Goal: Information Seeking & Learning: Learn about a topic

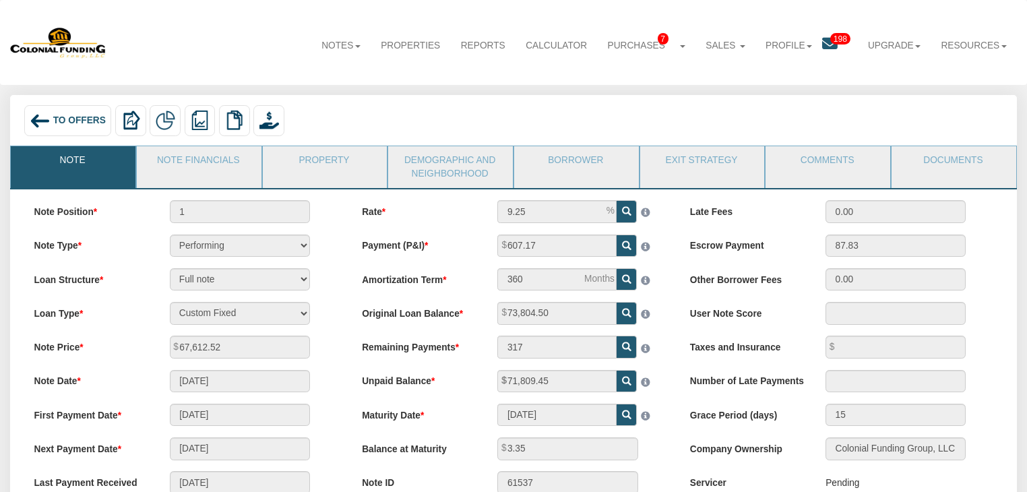
scroll to position [108, 0]
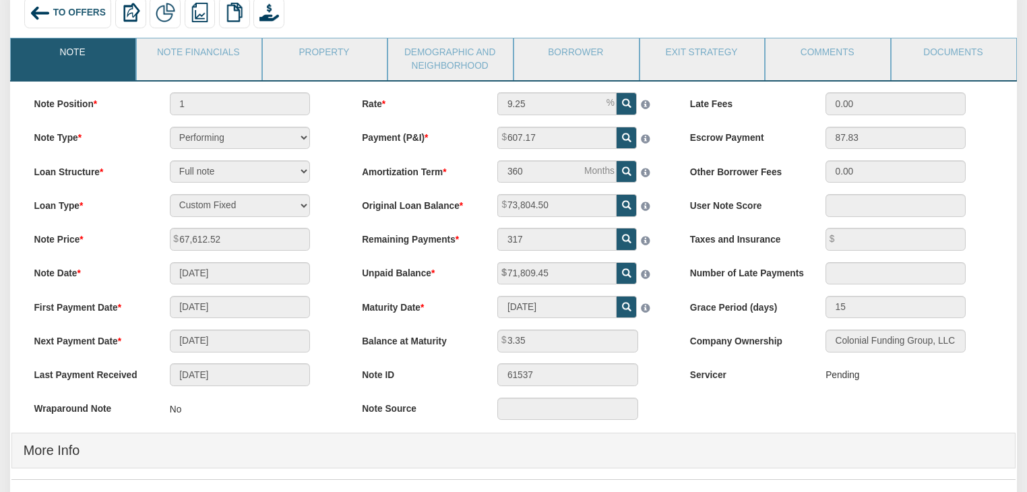
click at [52, 13] on div "To Offers" at bounding box center [68, 12] width 88 height 31
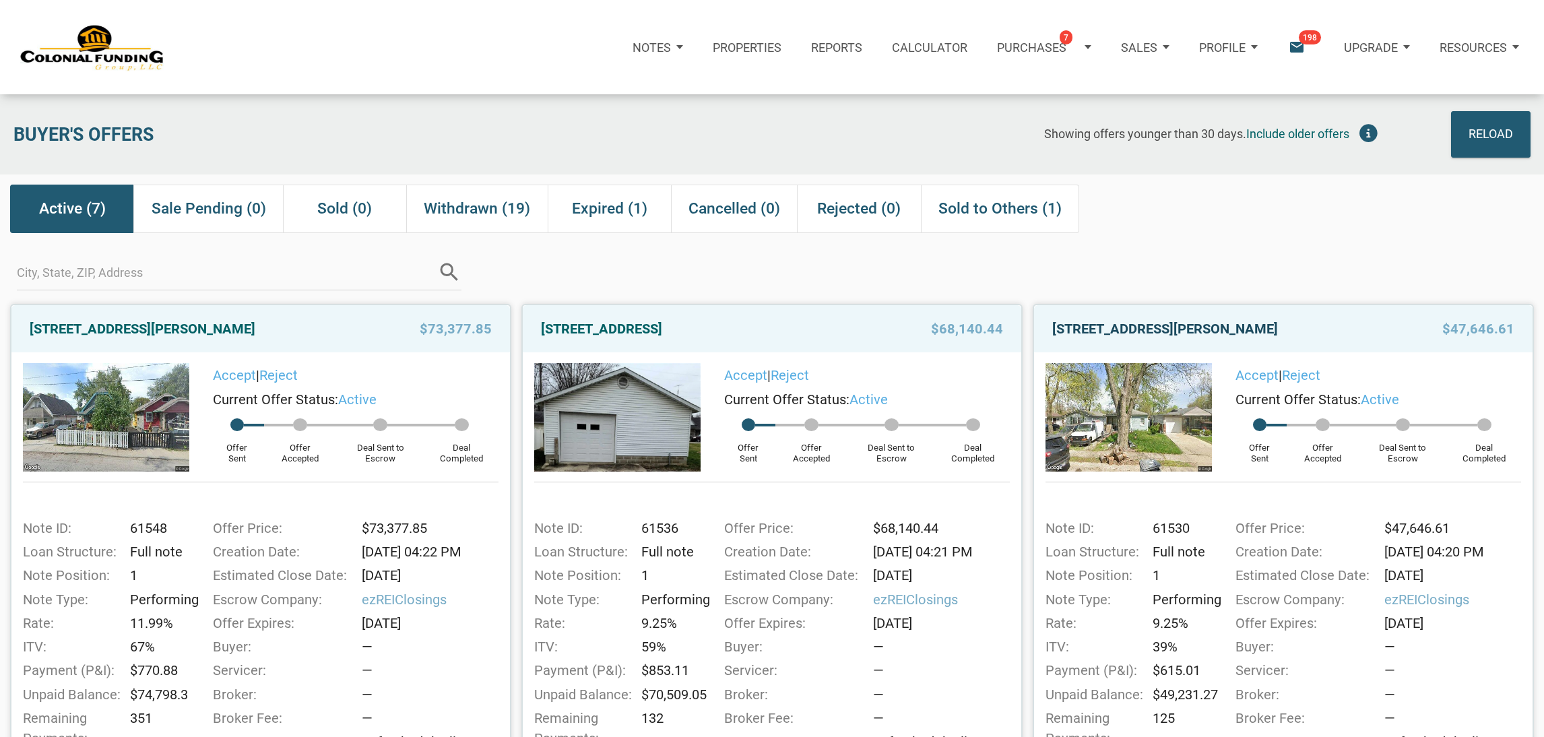
click at [1178, 324] on link "[STREET_ADDRESS][PERSON_NAME]" at bounding box center [1165, 329] width 226 height 24
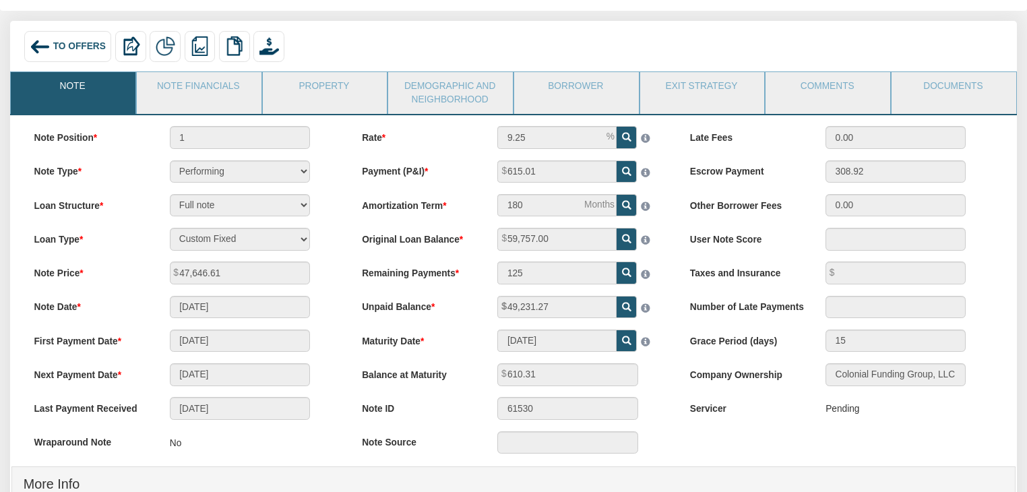
scroll to position [75, 0]
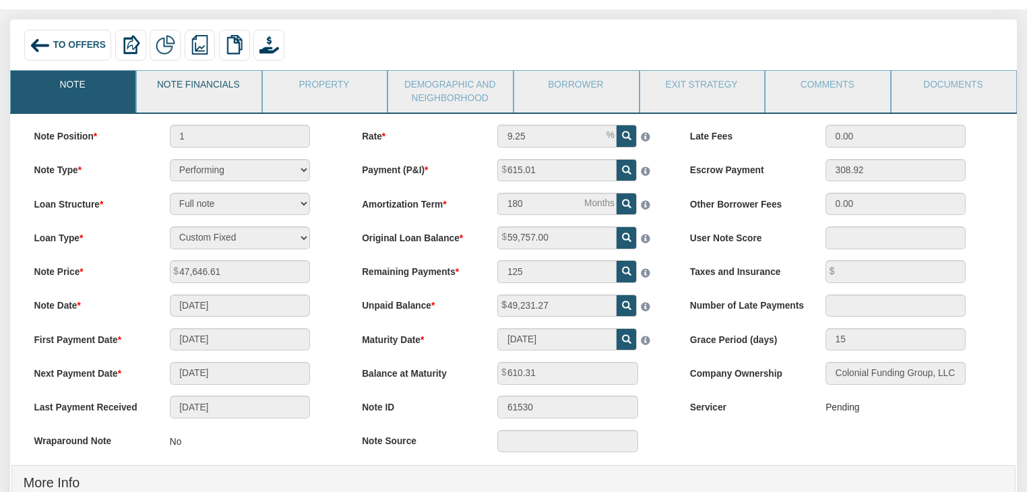
click at [229, 90] on link "Note Financials" at bounding box center [198, 88] width 123 height 34
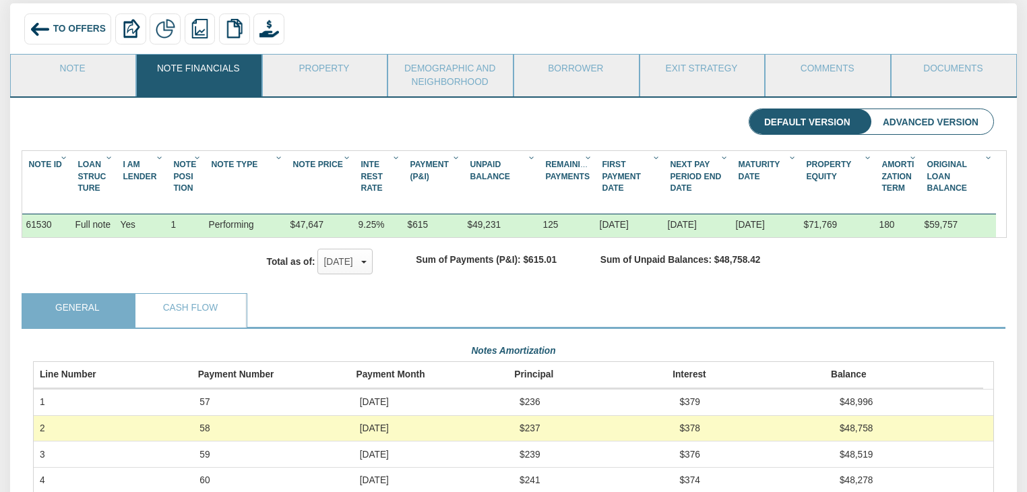
scroll to position [92, 0]
click at [332, 67] on link "Property" at bounding box center [324, 72] width 123 height 34
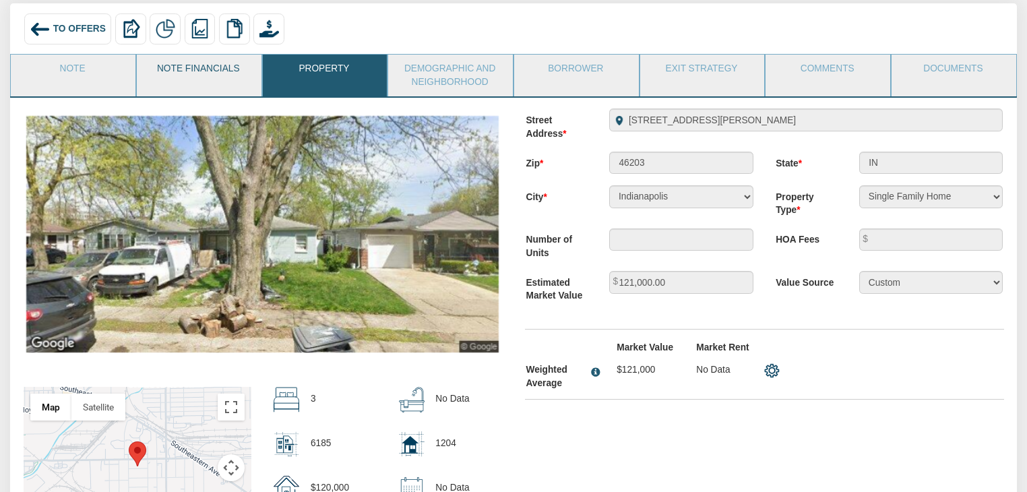
click at [148, 68] on link "Note Financials" at bounding box center [198, 72] width 123 height 34
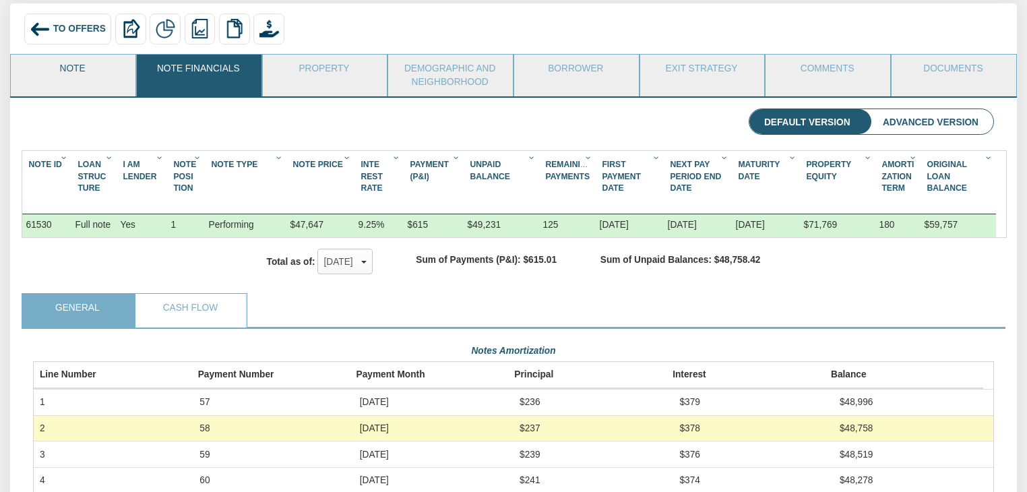
click at [76, 65] on link "Note" at bounding box center [72, 72] width 123 height 34
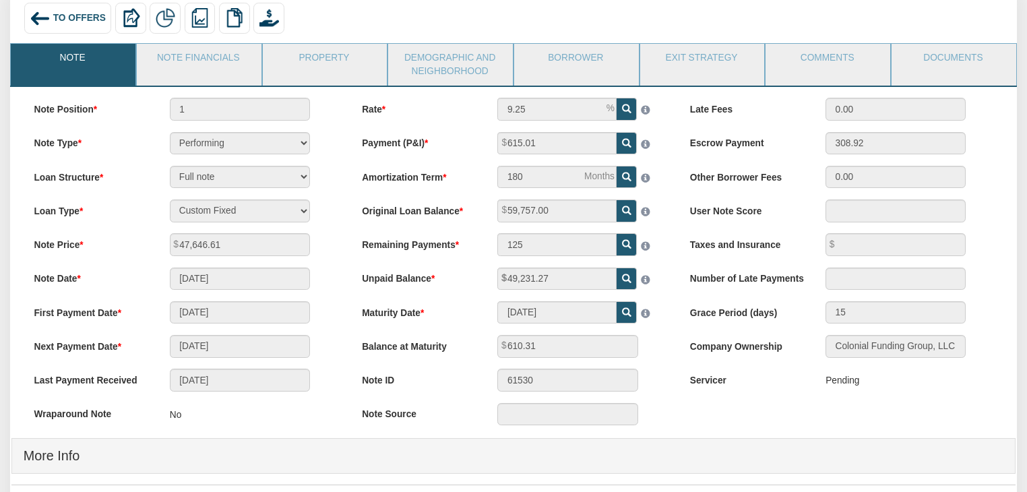
scroll to position [102, 0]
click at [280, 59] on link "Property" at bounding box center [324, 61] width 123 height 34
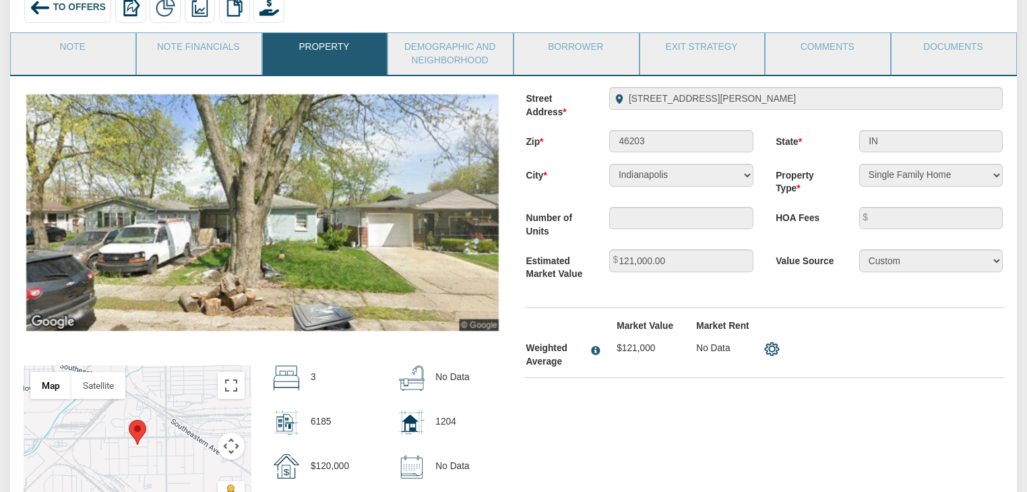
scroll to position [0, 0]
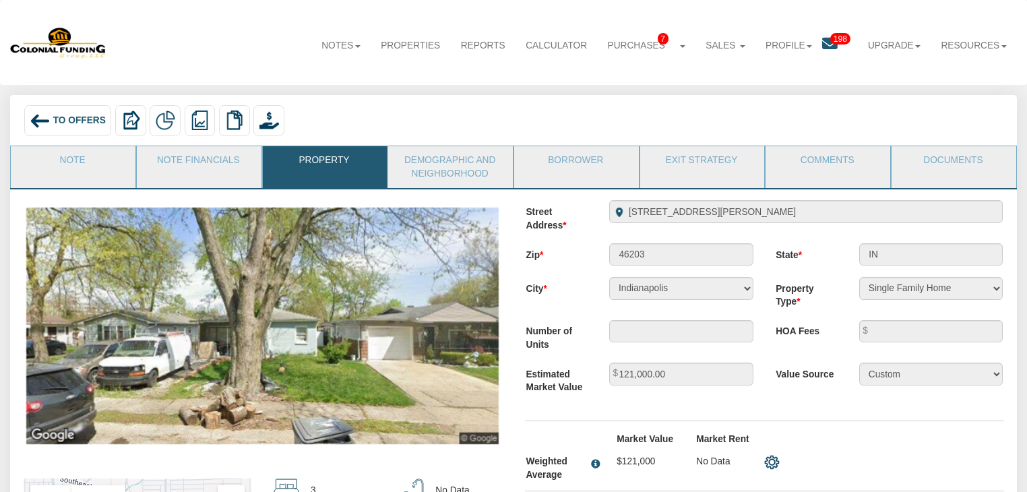
click at [72, 120] on span "To Offers" at bounding box center [79, 120] width 53 height 10
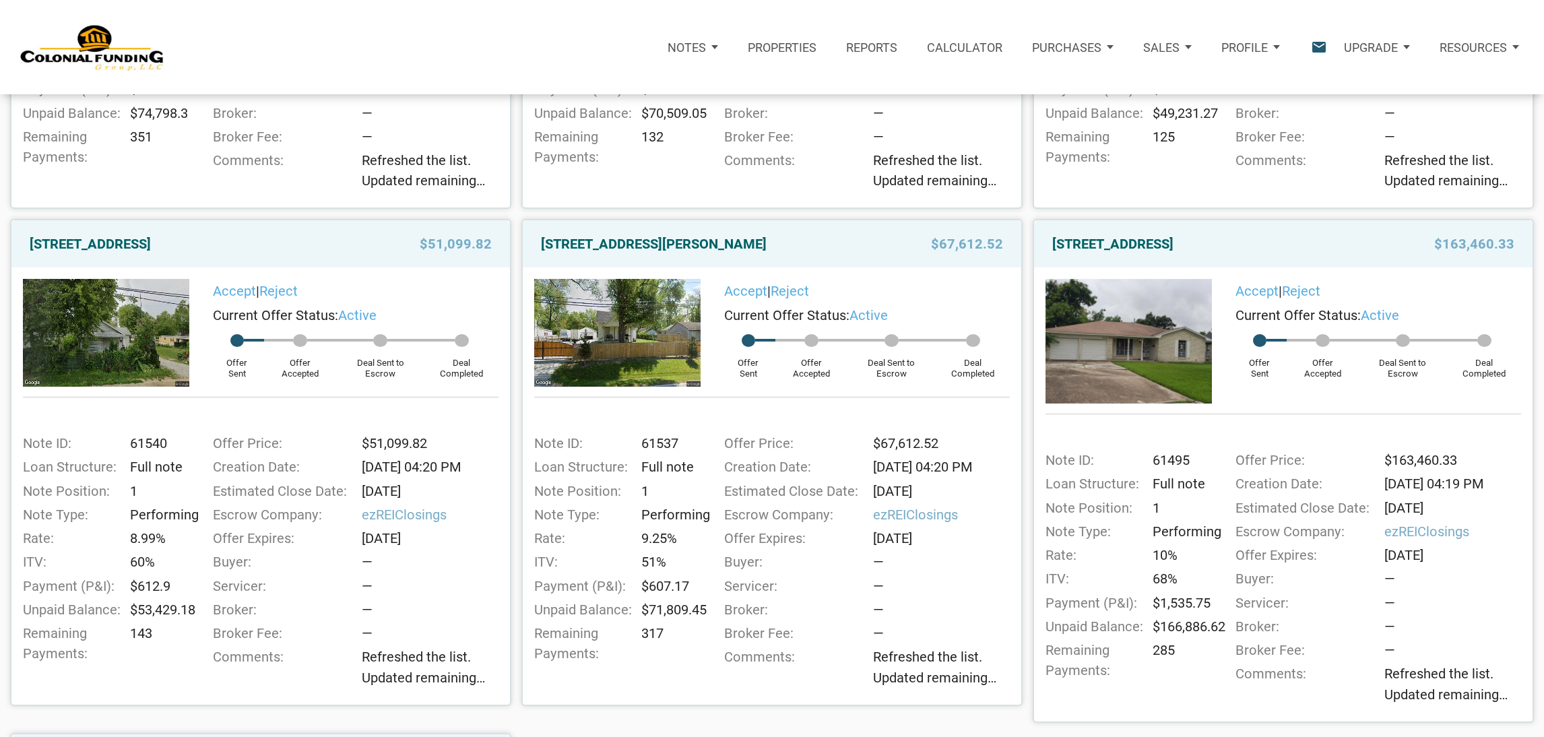
scroll to position [84, 0]
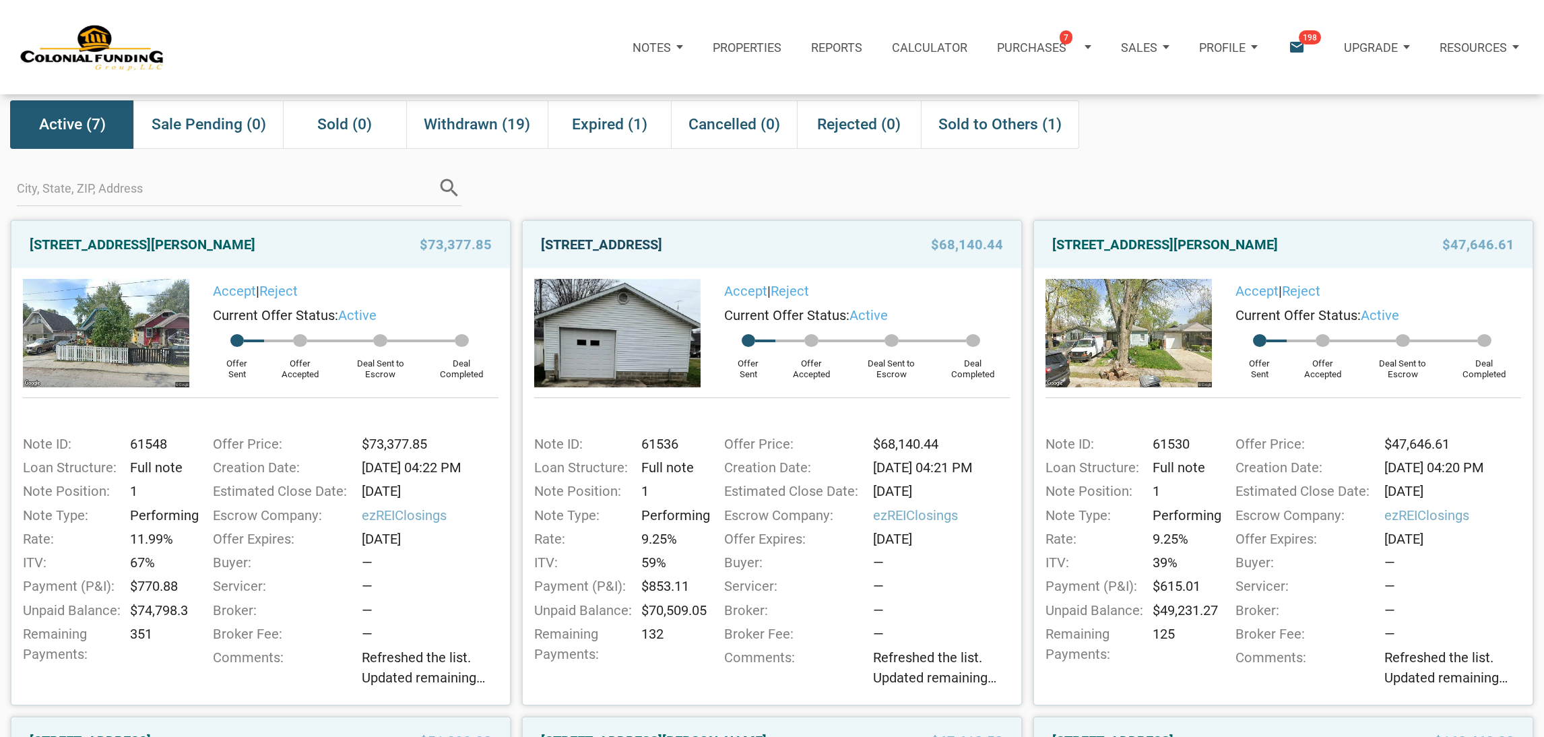
click at [662, 247] on link "[STREET_ADDRESS]" at bounding box center [601, 244] width 121 height 24
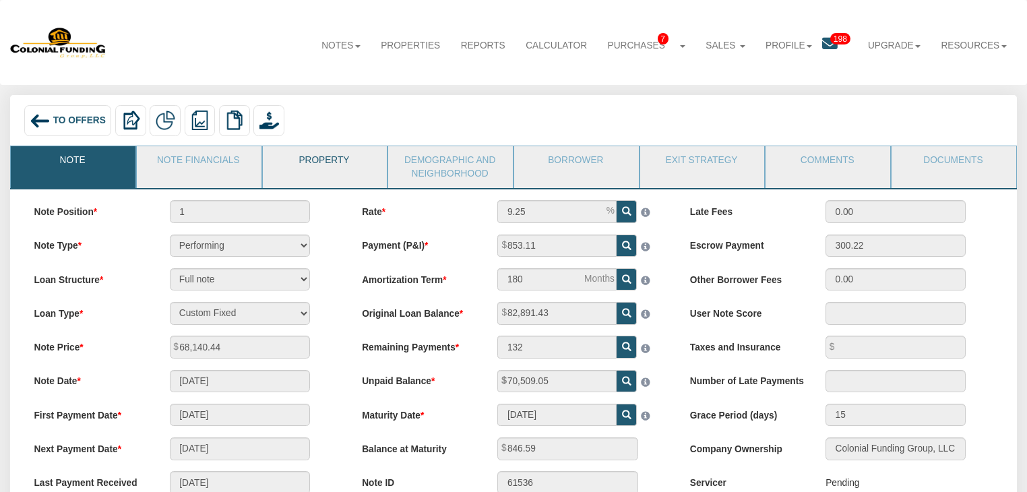
click at [285, 174] on link "Property" at bounding box center [324, 163] width 123 height 34
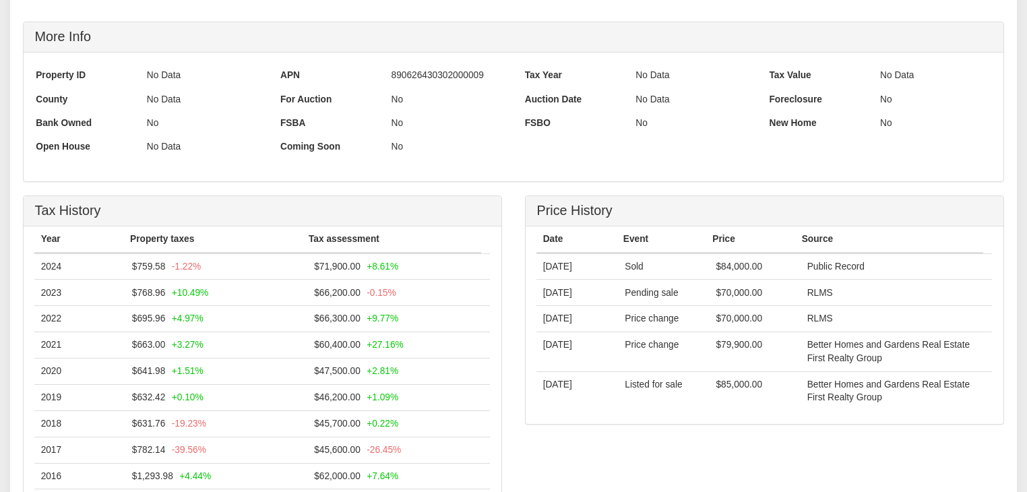
scroll to position [647, 0]
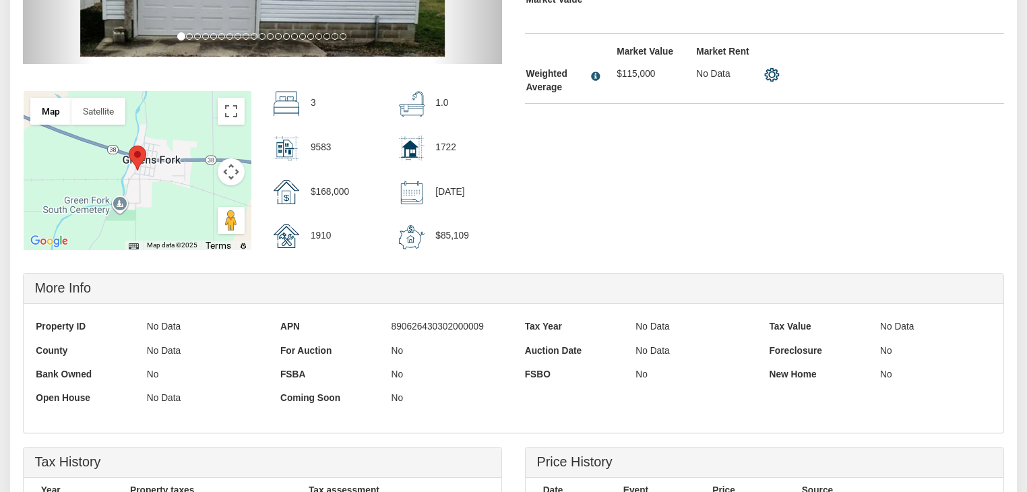
click at [511, 261] on div at bounding box center [262, 37] width 502 height 449
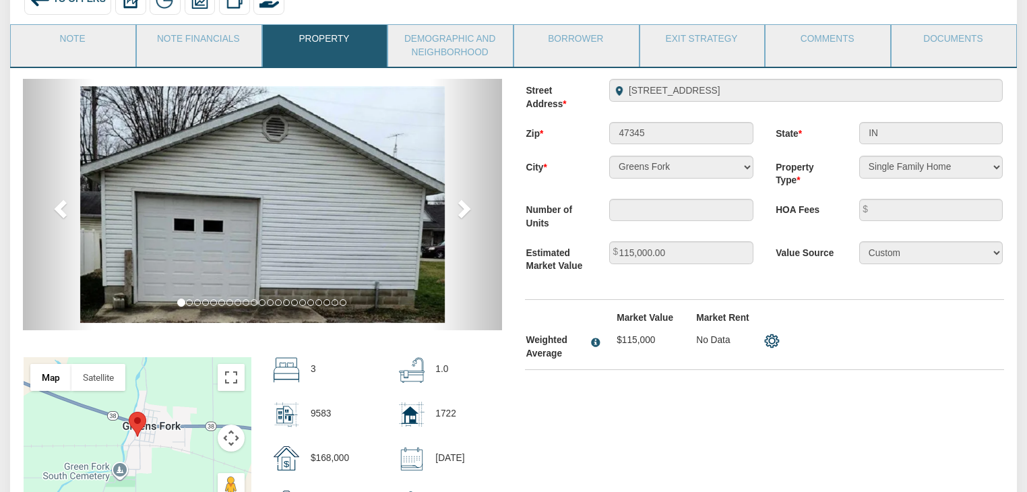
scroll to position [104, 0]
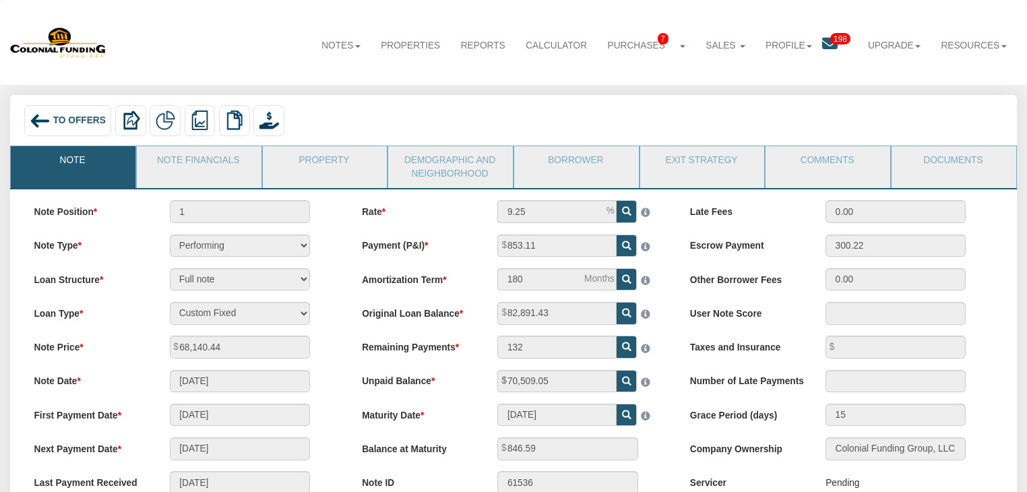
click at [46, 123] on img at bounding box center [40, 120] width 20 height 20
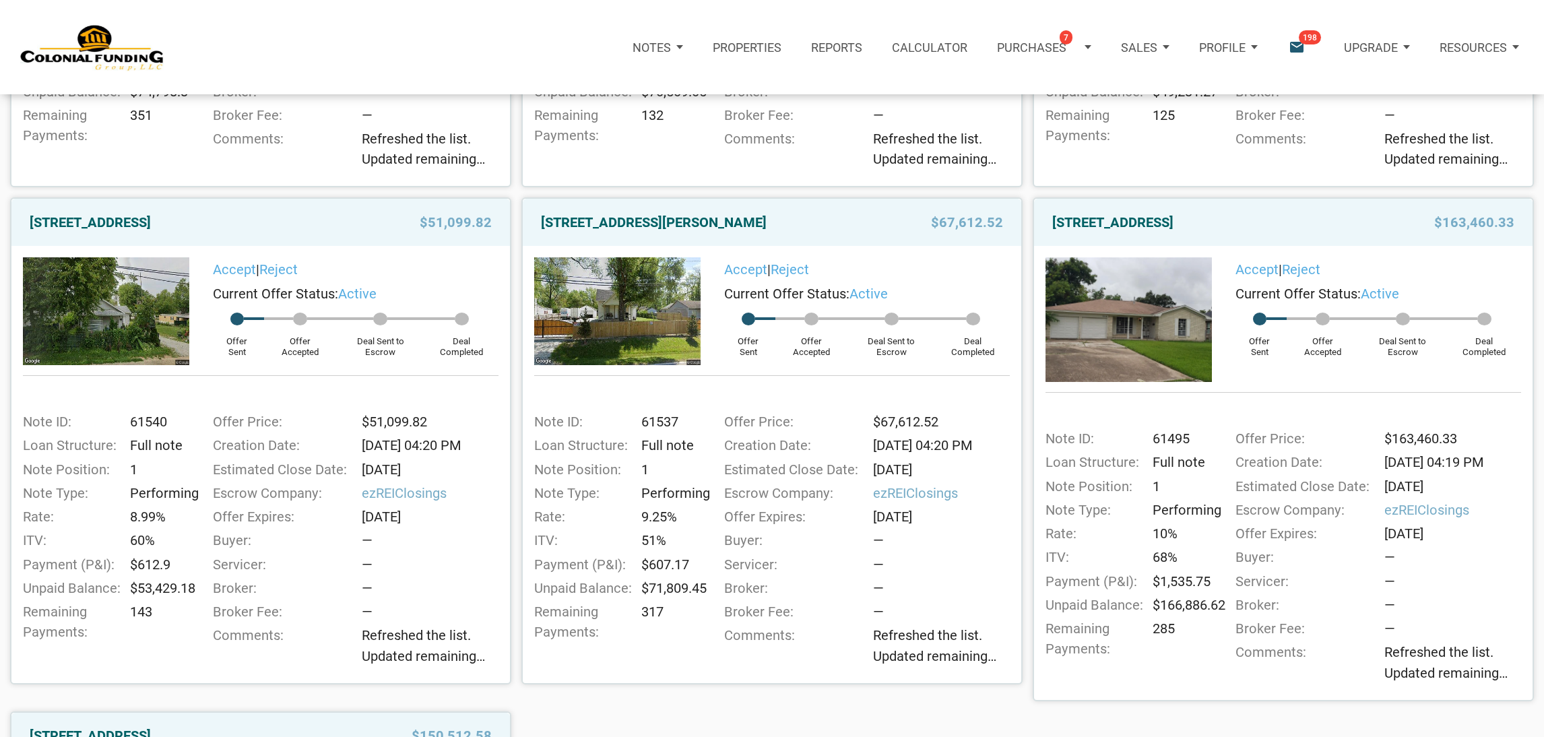
scroll to position [602, 0]
click at [151, 226] on link "1514 East 18th Street, Anderson, IN, 46016" at bounding box center [90, 224] width 121 height 24
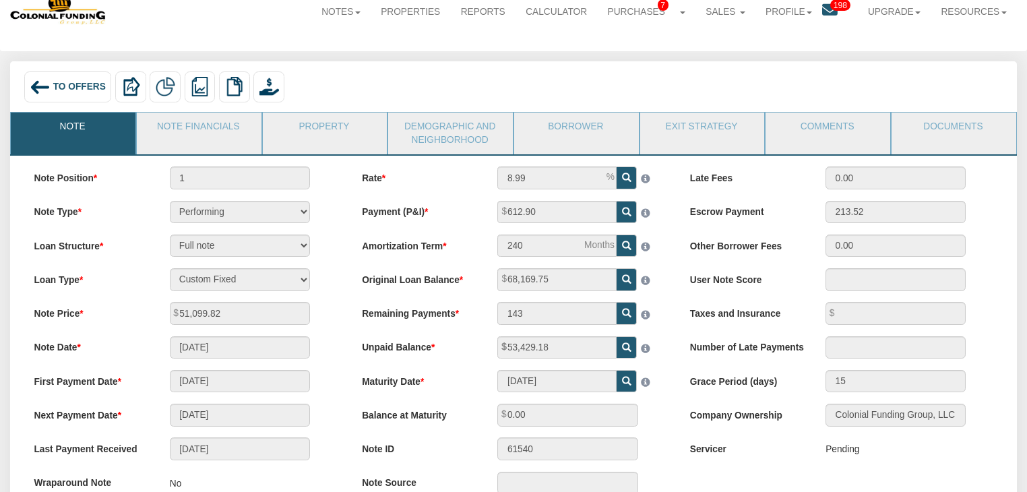
scroll to position [59, 0]
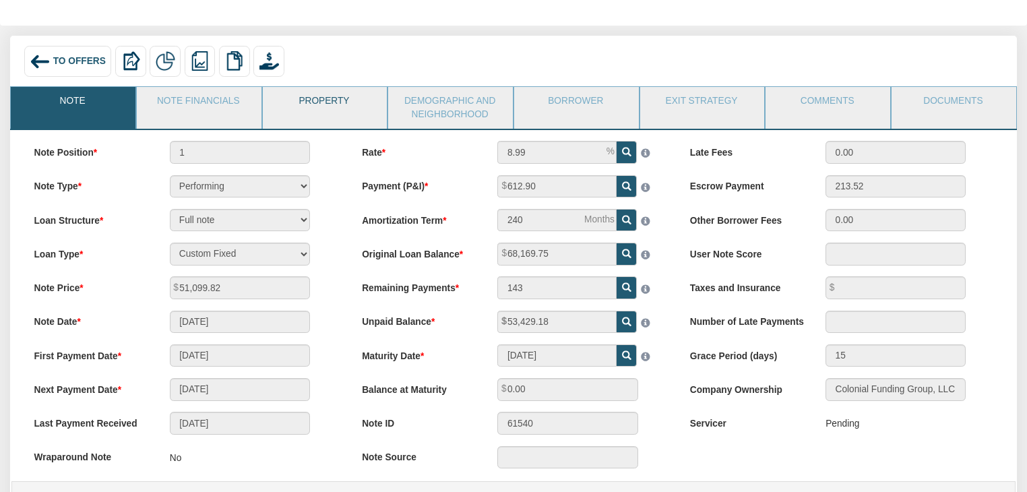
click at [297, 110] on link "Property" at bounding box center [324, 104] width 123 height 34
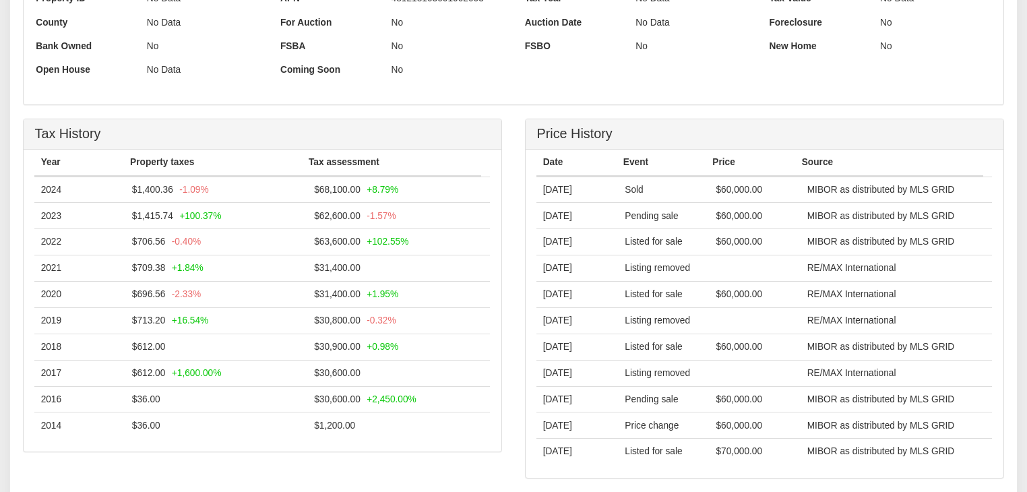
scroll to position [726, 0]
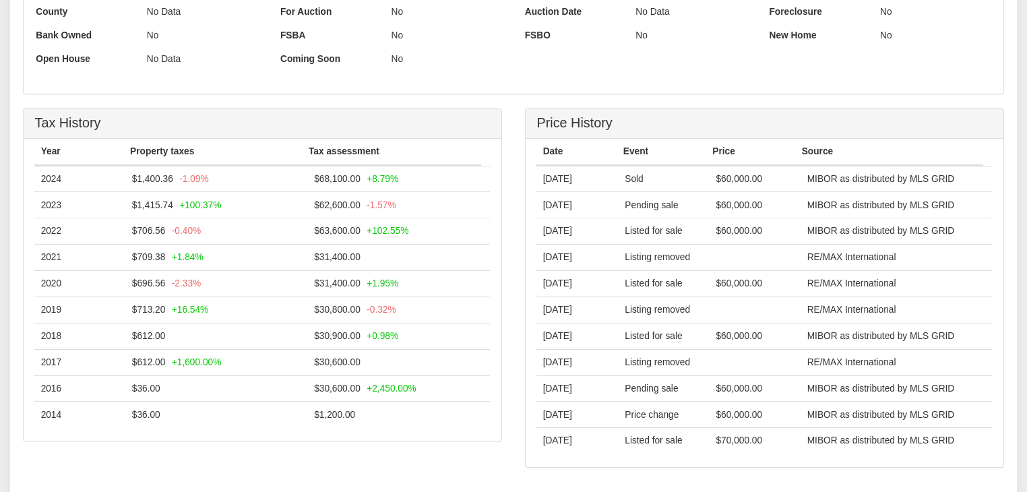
drag, startPoint x: 536, startPoint y: 185, endPoint x: 522, endPoint y: 169, distance: 21.0
click at [522, 169] on div "Price History Date Event Price Source 07/08/2022 Sold $60,000.00 MIBOR as distr…" at bounding box center [764, 295] width 502 height 374
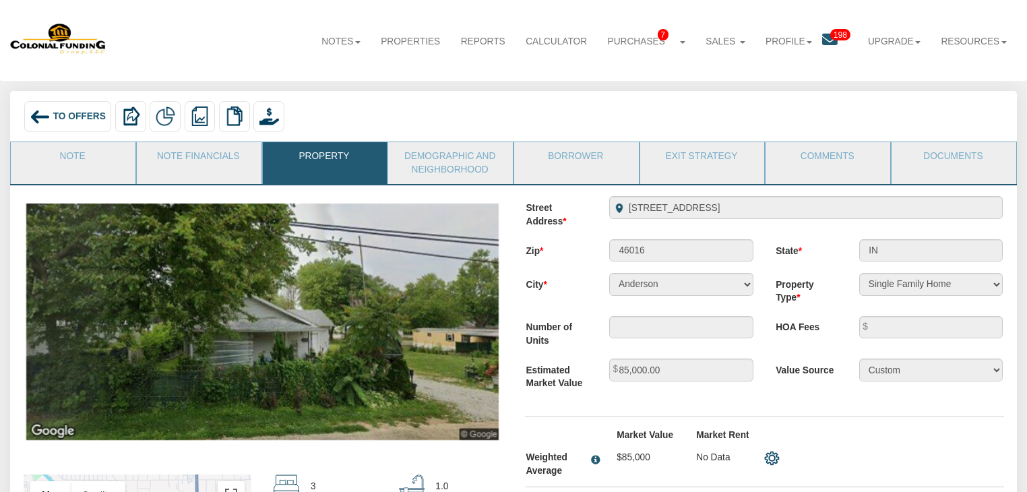
scroll to position [0, 0]
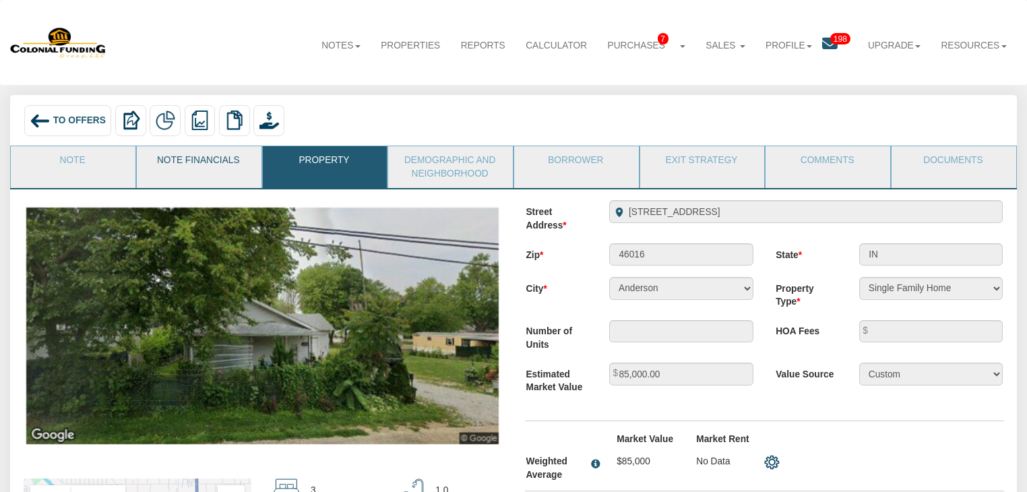
click at [239, 160] on link "Note Financials" at bounding box center [198, 163] width 123 height 34
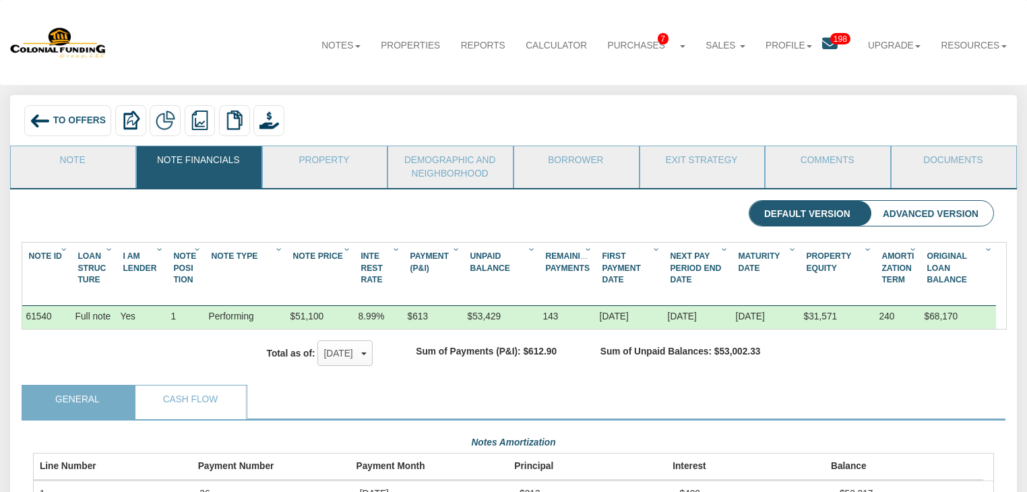
scroll to position [240, 961]
click at [108, 187] on li "Note" at bounding box center [73, 167] width 126 height 42
click at [95, 170] on link "Note" at bounding box center [72, 163] width 123 height 34
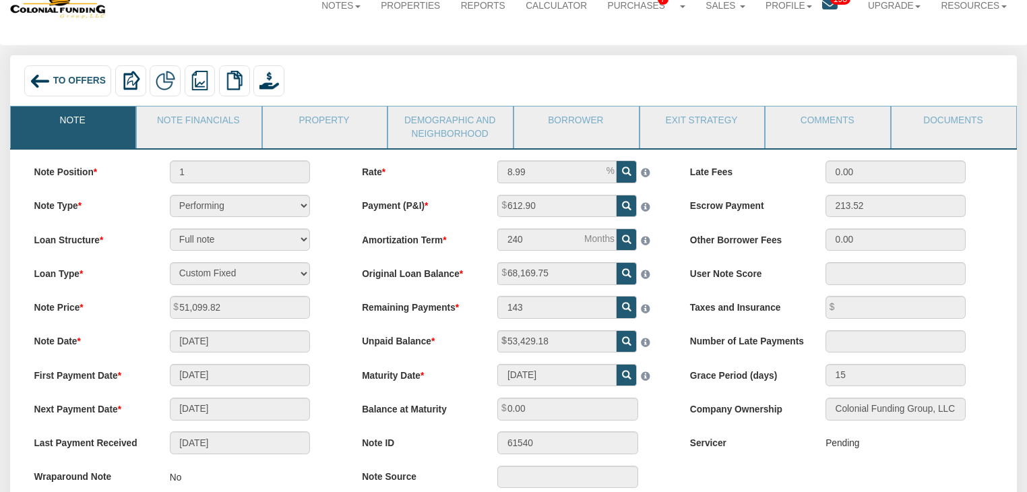
scroll to position [40, 0]
click at [334, 137] on link "Property" at bounding box center [324, 123] width 123 height 34
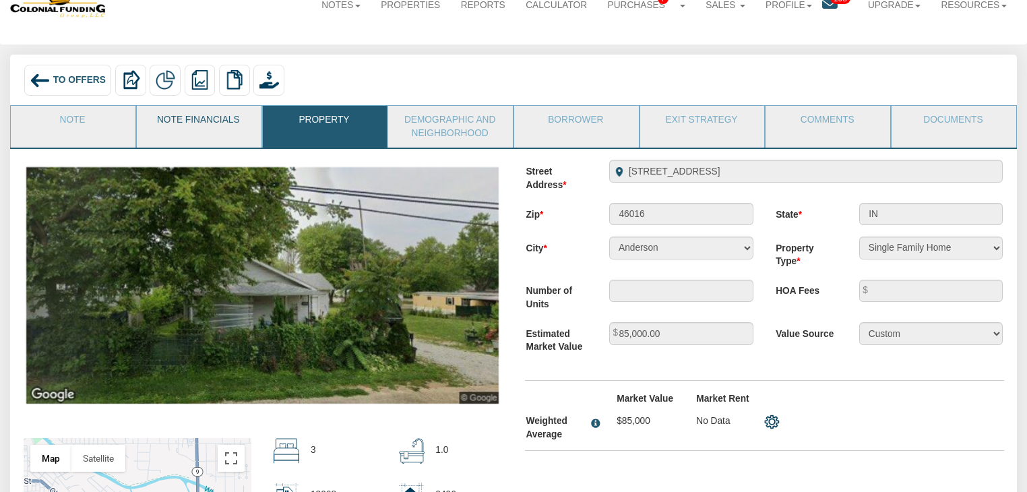
click at [216, 131] on link "Note Financials" at bounding box center [198, 123] width 123 height 34
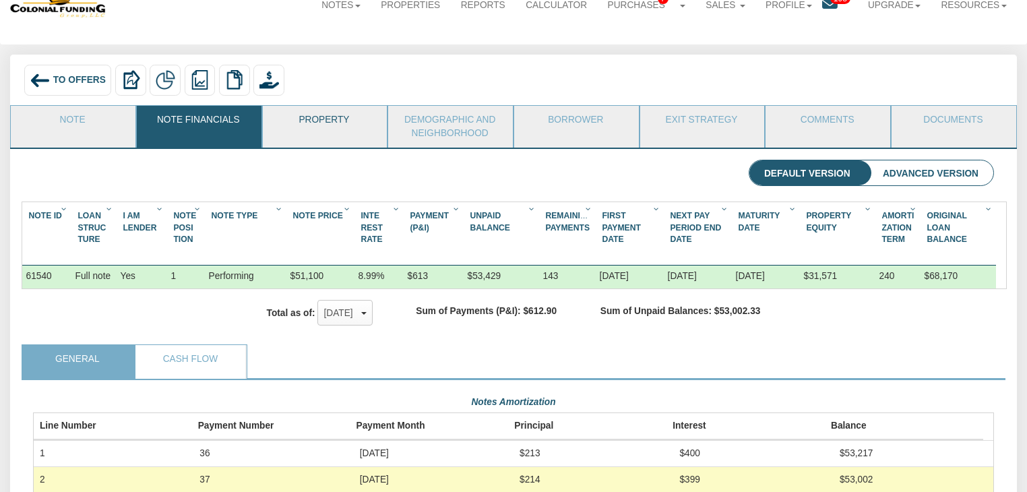
click at [329, 126] on link "Property" at bounding box center [324, 123] width 123 height 34
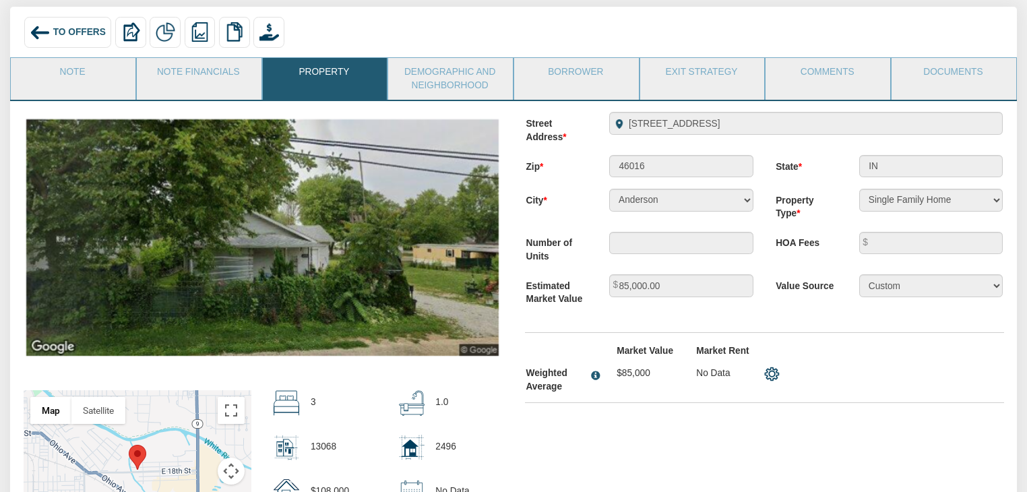
scroll to position [87, 0]
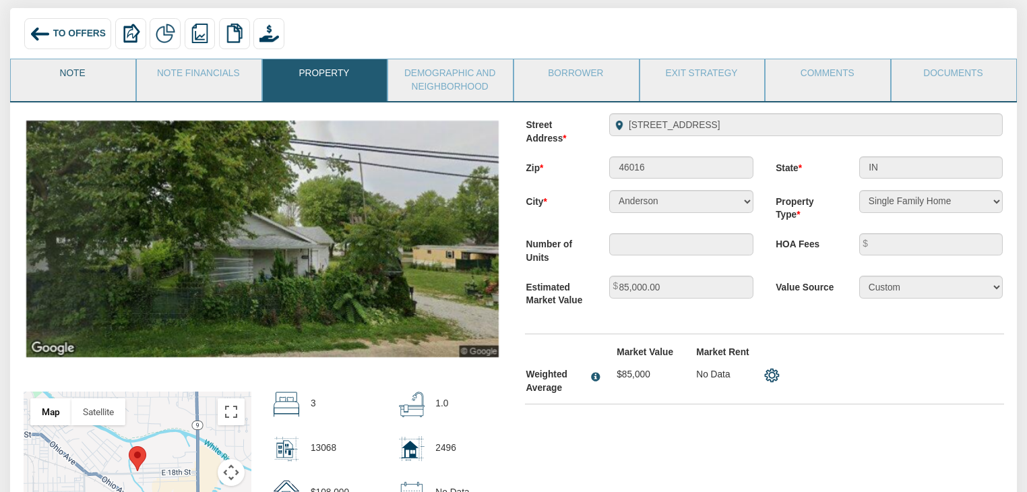
click at [88, 88] on link "Note" at bounding box center [72, 76] width 123 height 34
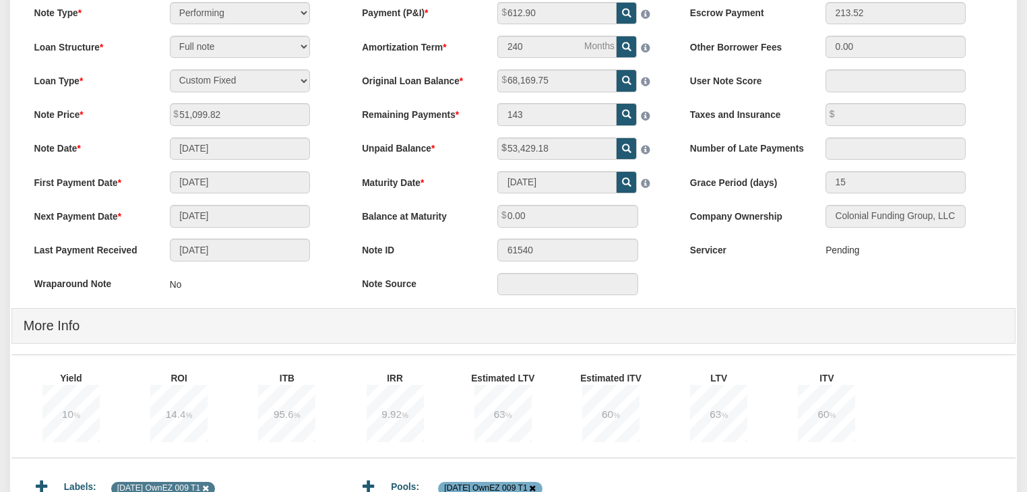
scroll to position [230, 0]
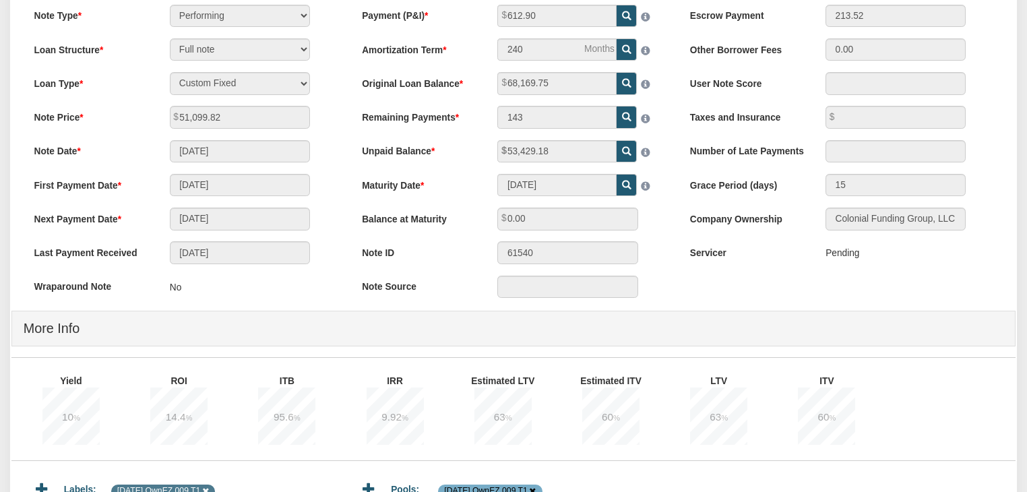
drag, startPoint x: 440, startPoint y: 143, endPoint x: 732, endPoint y: 298, distance: 330.3
click at [732, 298] on div "Note Position 1 Note Type Performing Forthcoming Non-Performing REO Sub-Perform…" at bounding box center [513, 235] width 1006 height 551
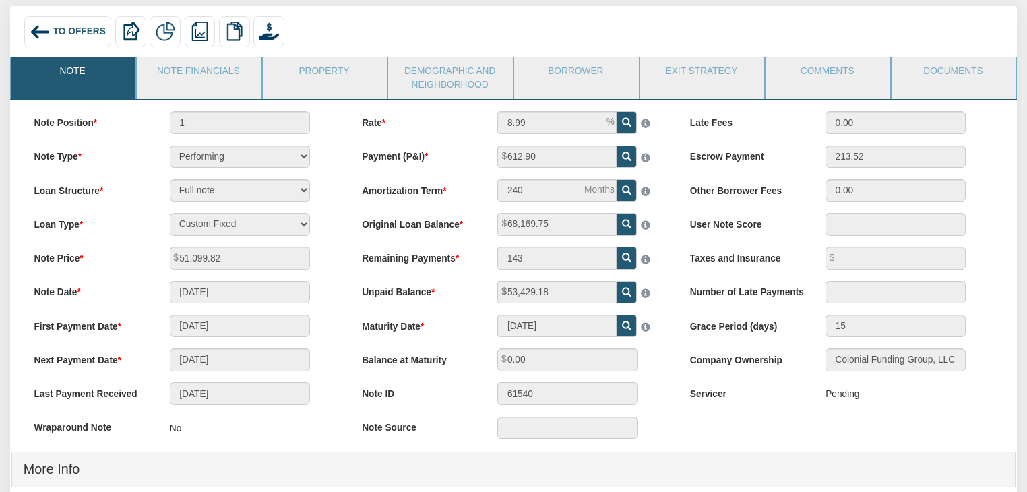
scroll to position [0, 0]
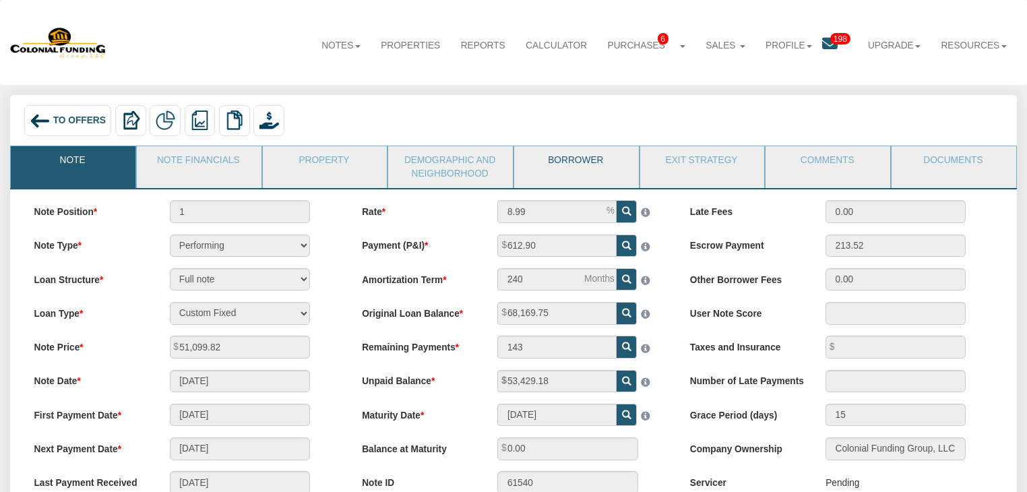
click at [528, 167] on link "Borrower" at bounding box center [575, 163] width 123 height 34
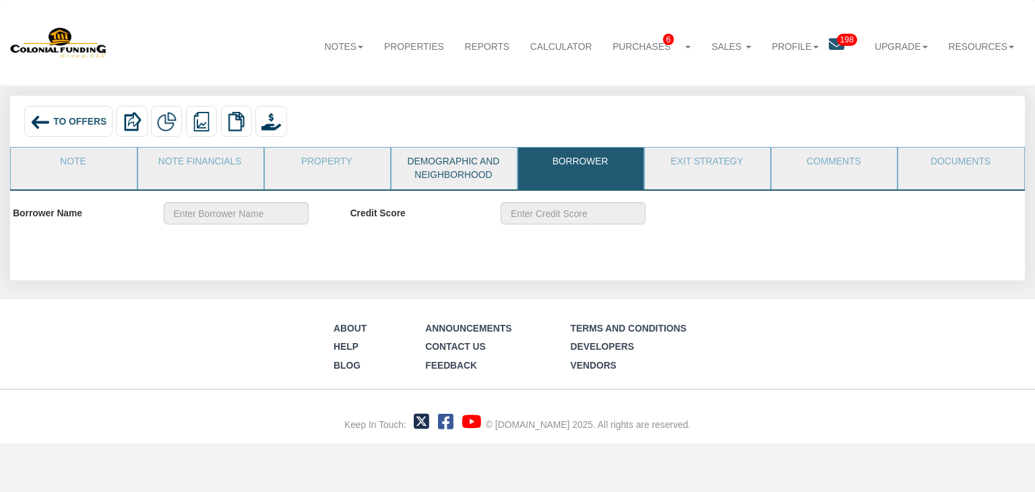
click at [442, 170] on link "Demographic and Neighborhood" at bounding box center [453, 169] width 124 height 42
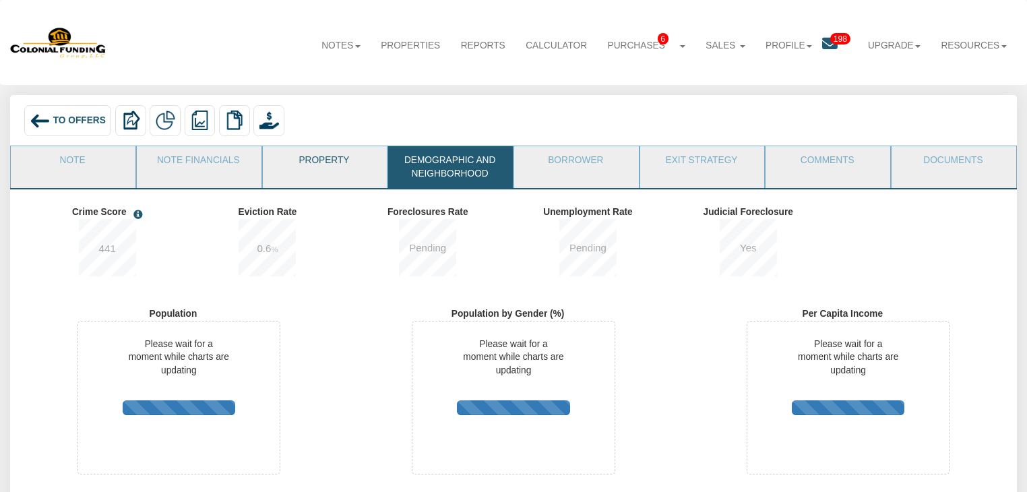
click at [353, 160] on link "Property" at bounding box center [324, 163] width 123 height 34
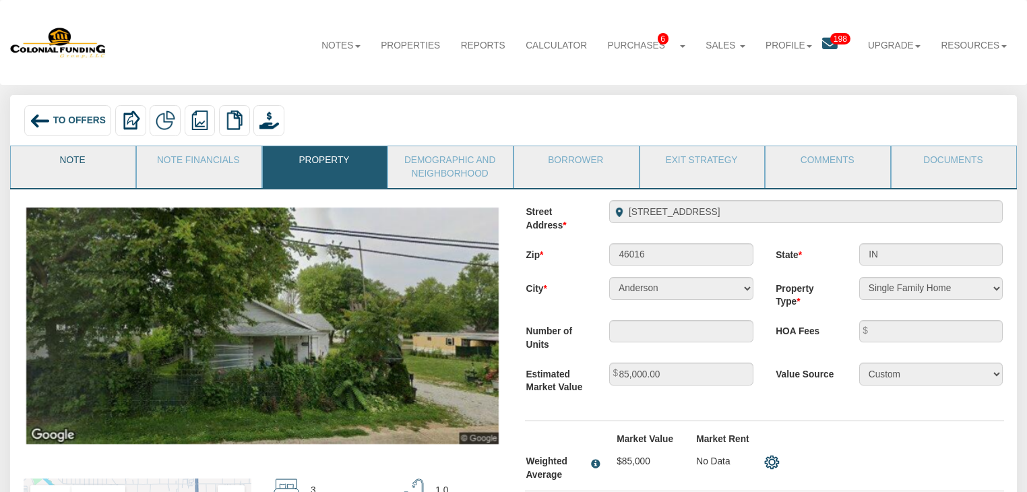
click at [89, 159] on link "Note" at bounding box center [72, 163] width 123 height 34
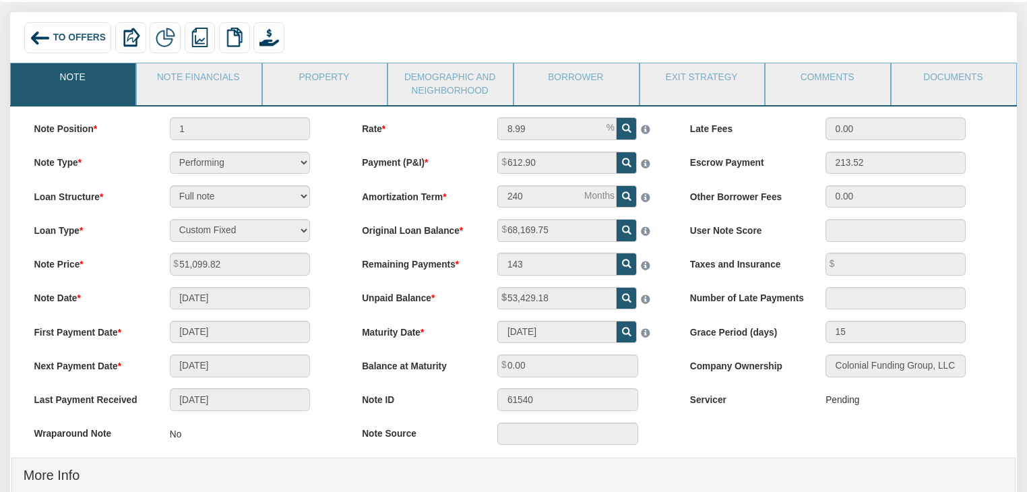
scroll to position [84, 0]
click at [326, 73] on link "Property" at bounding box center [324, 80] width 123 height 34
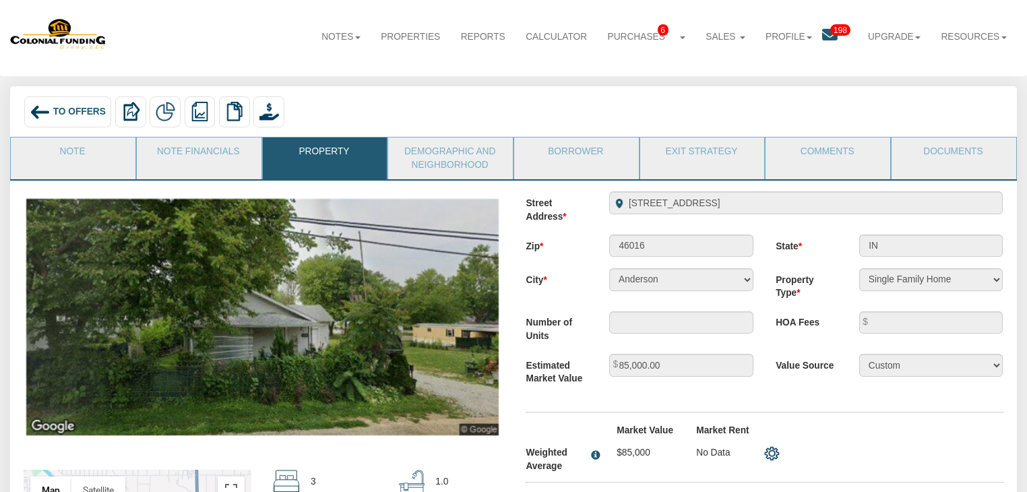
scroll to position [0, 0]
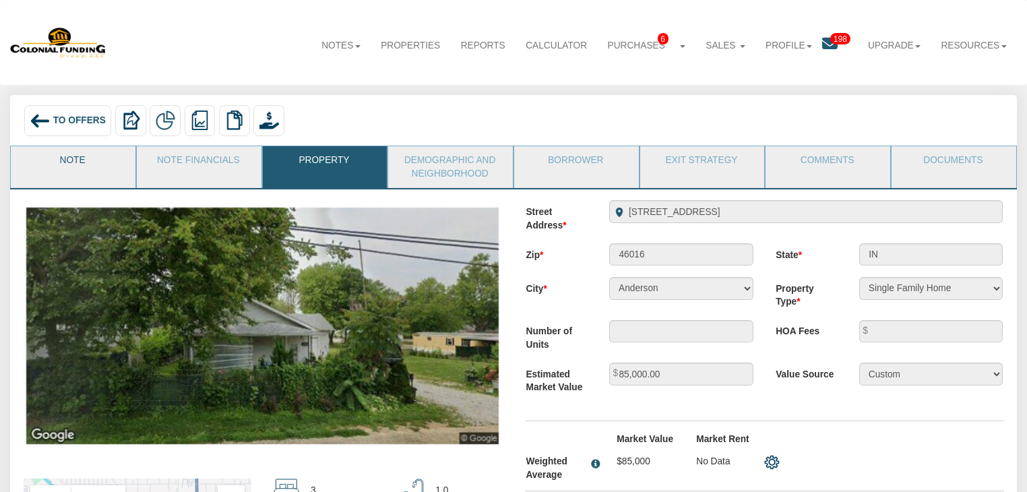
click at [112, 166] on link "Note" at bounding box center [72, 163] width 123 height 34
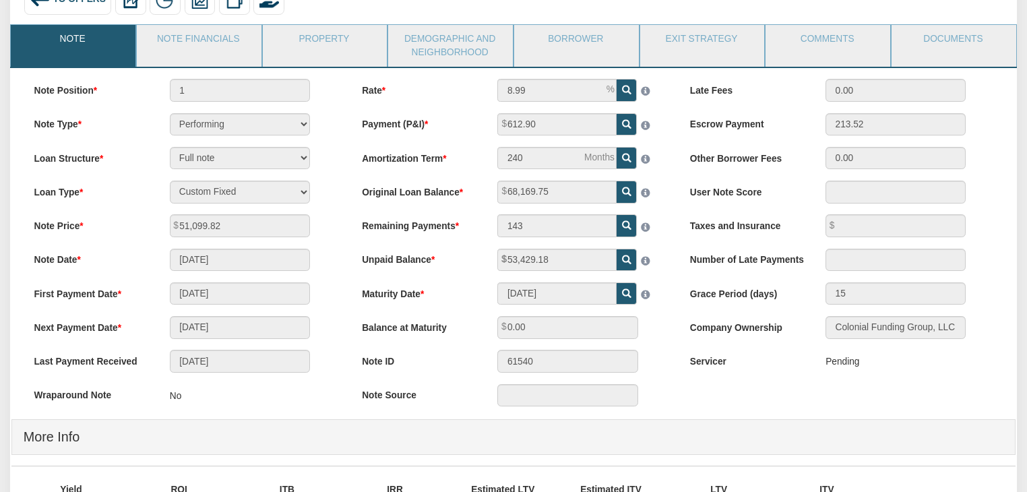
scroll to position [119, 0]
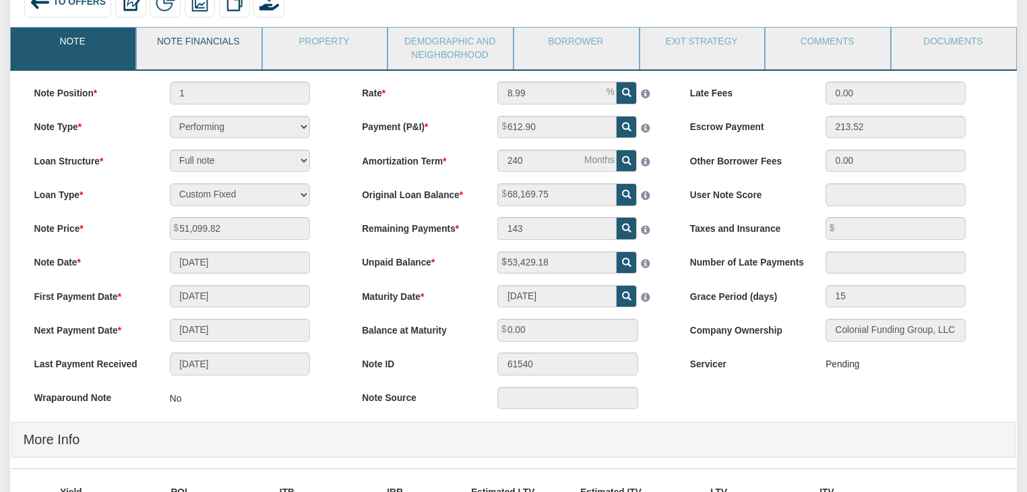
click at [199, 41] on link "Note Financials" at bounding box center [198, 45] width 123 height 34
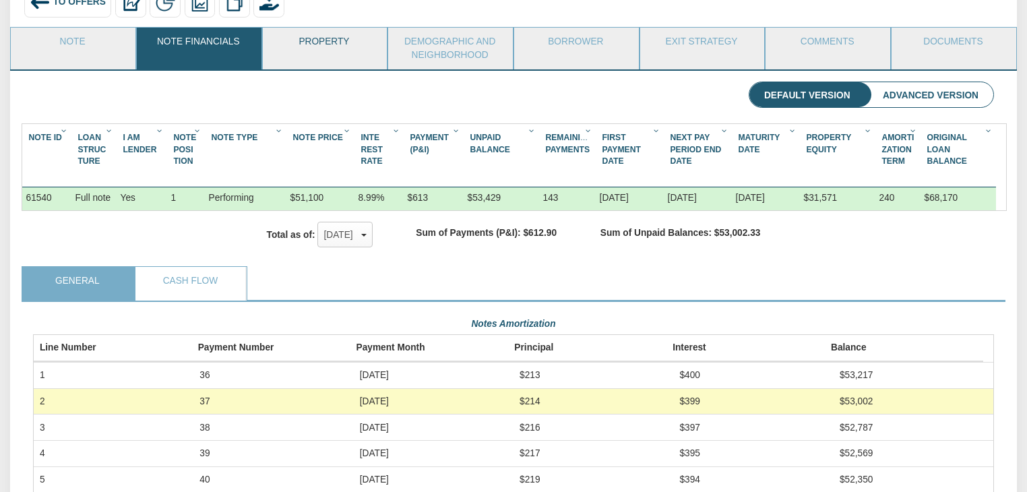
click at [332, 41] on link "Property" at bounding box center [324, 45] width 123 height 34
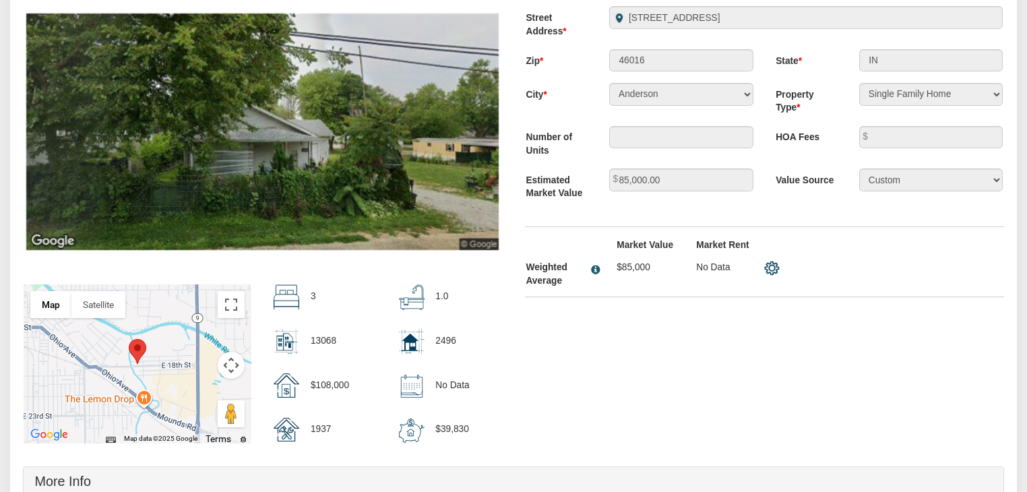
scroll to position [0, 0]
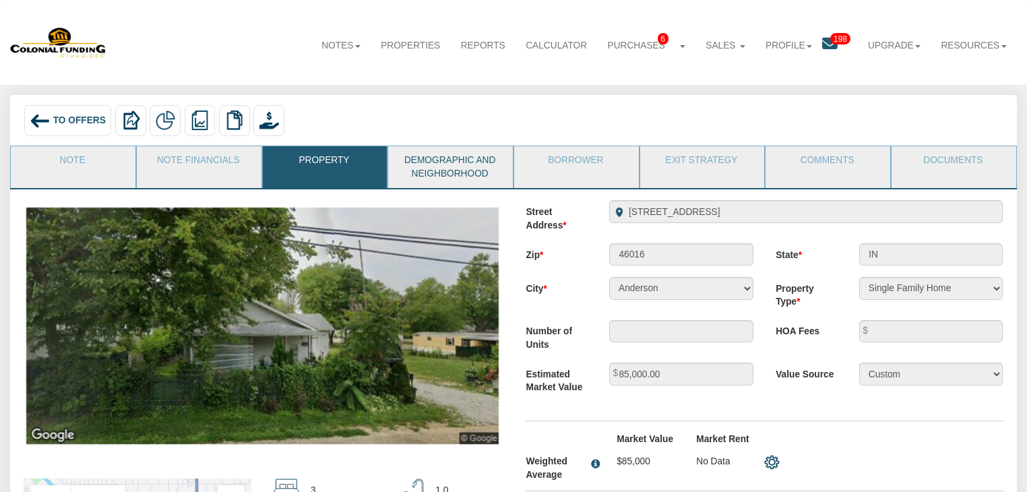
click at [407, 167] on link "Demographic and Neighborhood" at bounding box center [449, 166] width 123 height 41
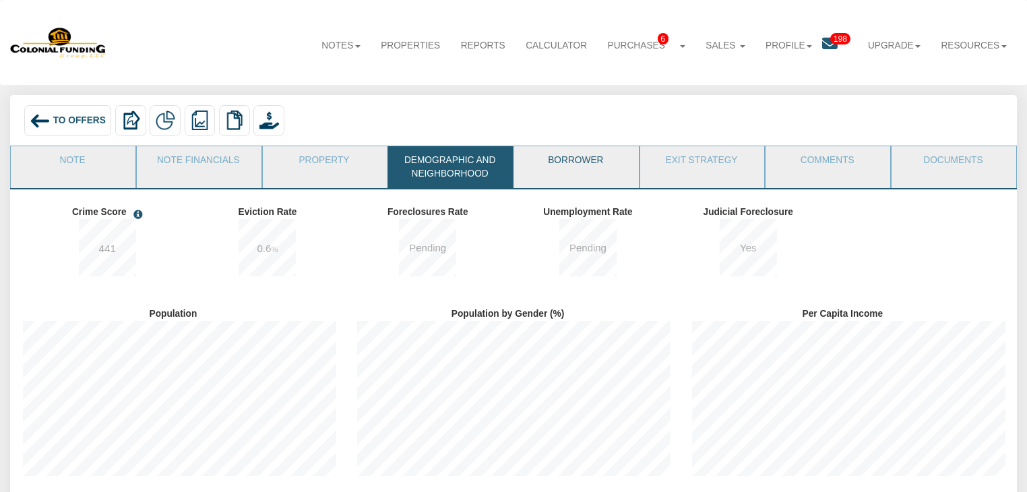
click at [548, 170] on link "Borrower" at bounding box center [575, 163] width 123 height 34
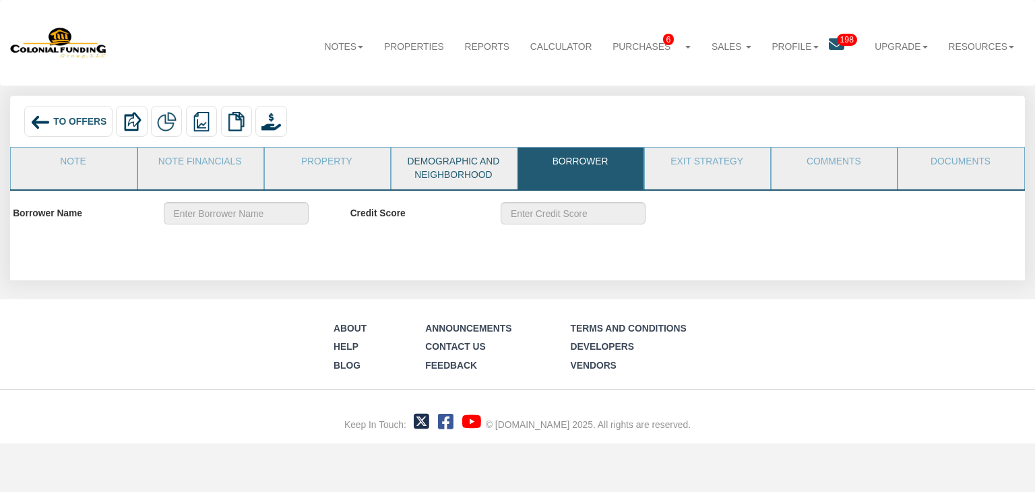
click at [449, 172] on link "Demographic and Neighborhood" at bounding box center [453, 169] width 124 height 42
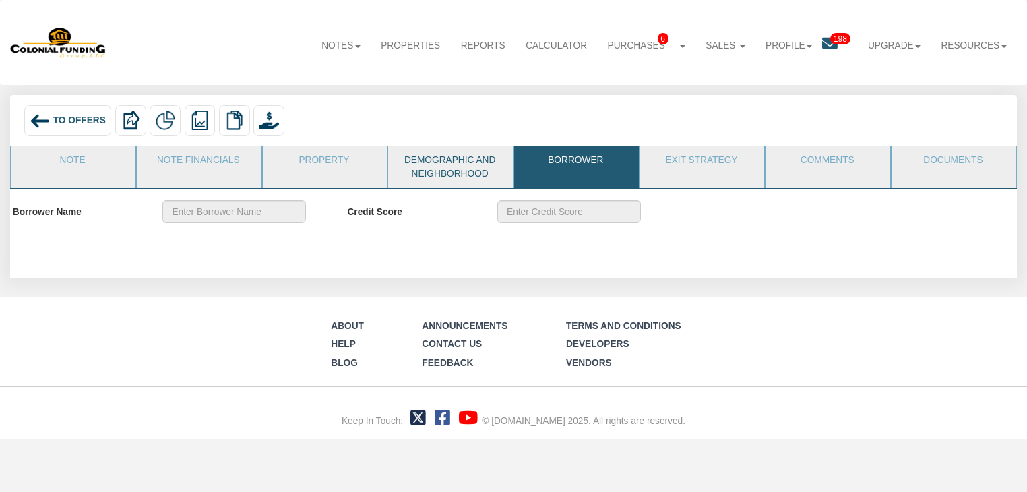
scroll to position [673479, 673330]
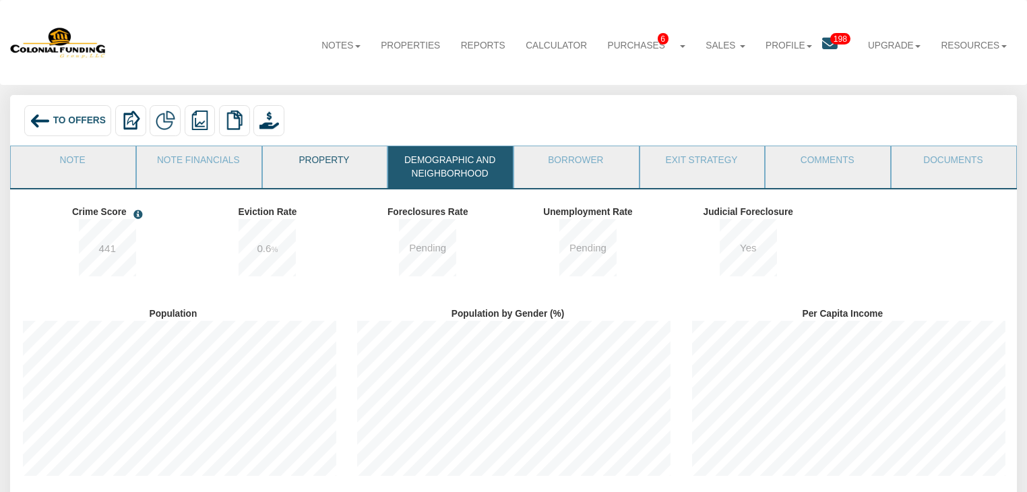
click at [375, 163] on link "Property" at bounding box center [324, 163] width 123 height 34
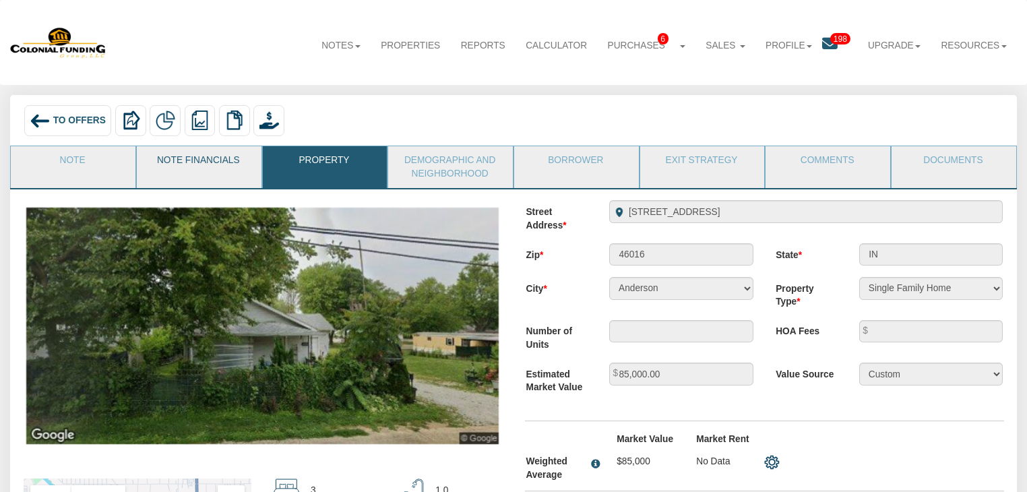
click at [202, 168] on link "Note Financials" at bounding box center [198, 163] width 123 height 34
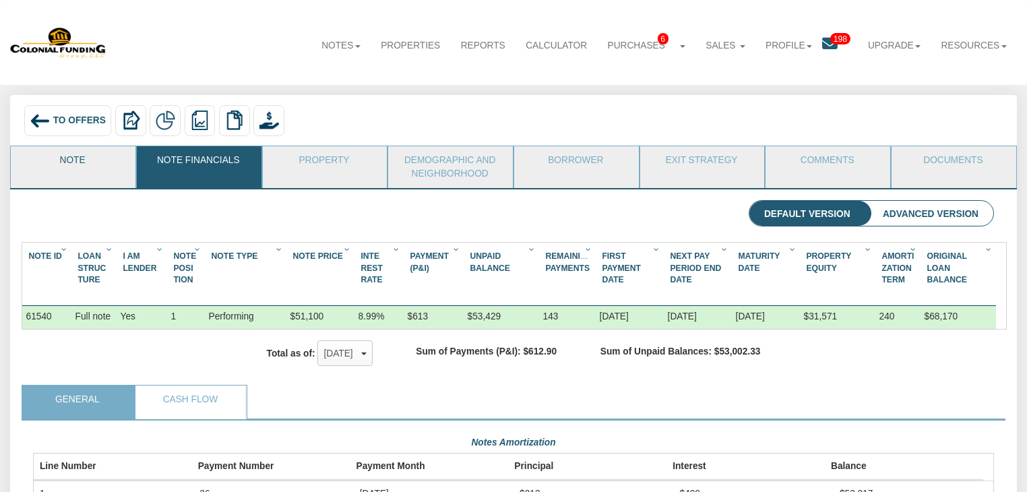
click at [104, 166] on link "Note" at bounding box center [72, 163] width 123 height 34
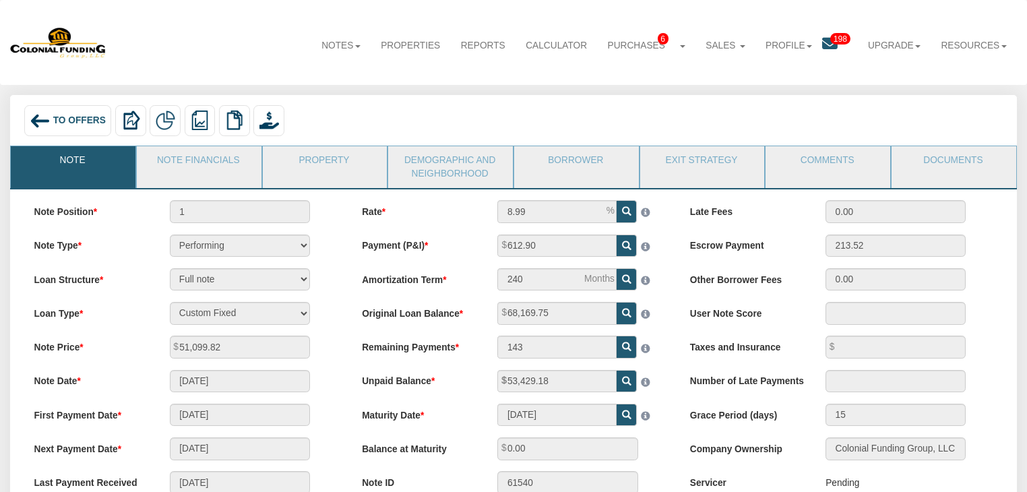
scroll to position [0, 0]
click at [354, 165] on link "Property" at bounding box center [324, 163] width 123 height 34
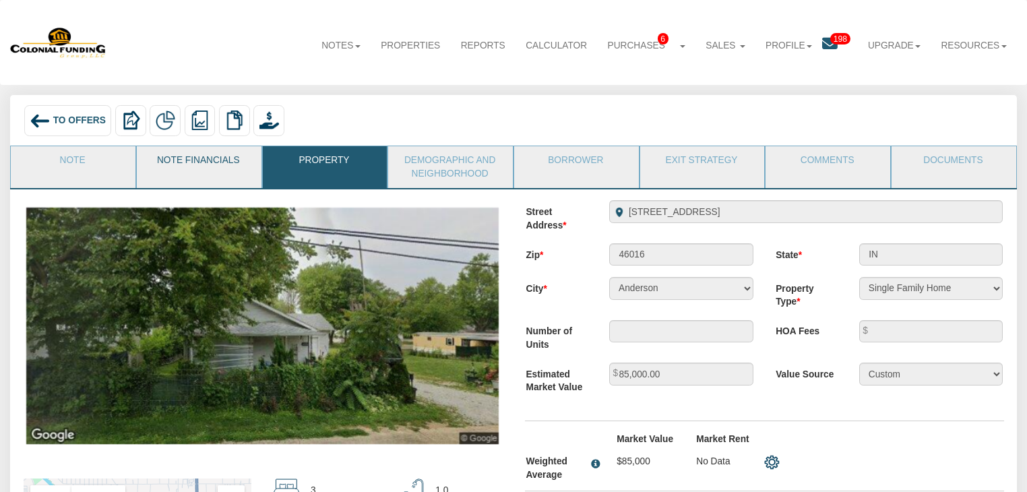
click at [230, 168] on link "Note Financials" at bounding box center [198, 163] width 123 height 34
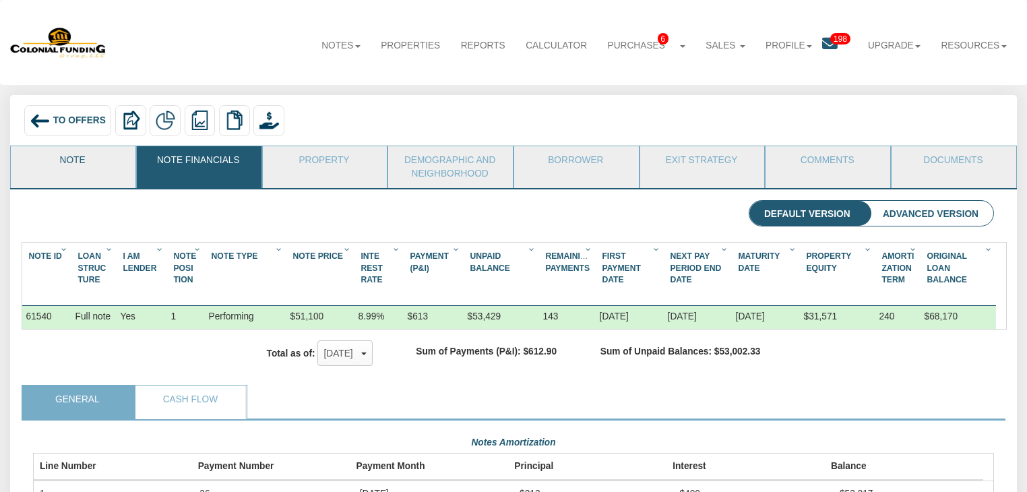
click at [89, 170] on link "Note" at bounding box center [72, 163] width 123 height 34
